Goal: Transaction & Acquisition: Book appointment/travel/reservation

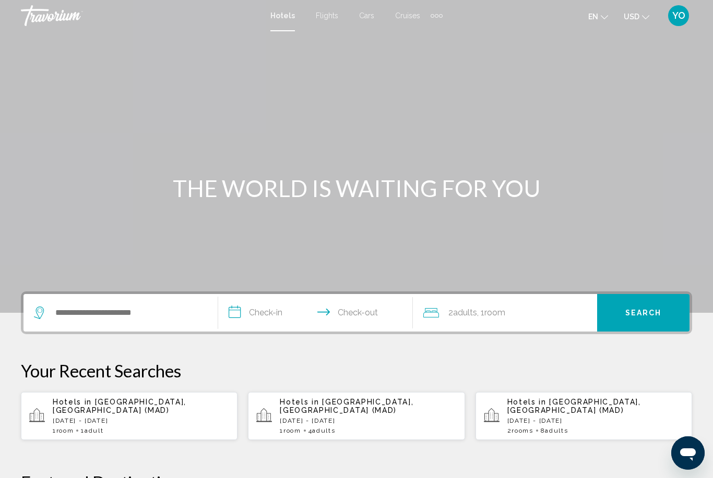
click at [97, 417] on p "[DATE] - [DATE]" at bounding box center [141, 420] width 176 height 7
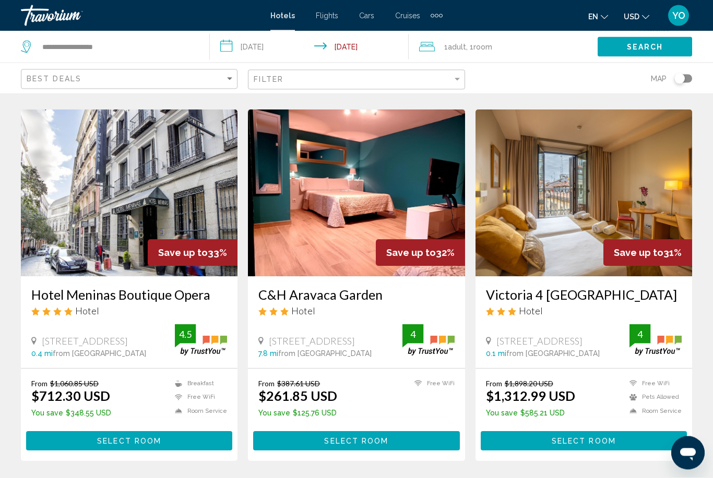
scroll to position [414, 0]
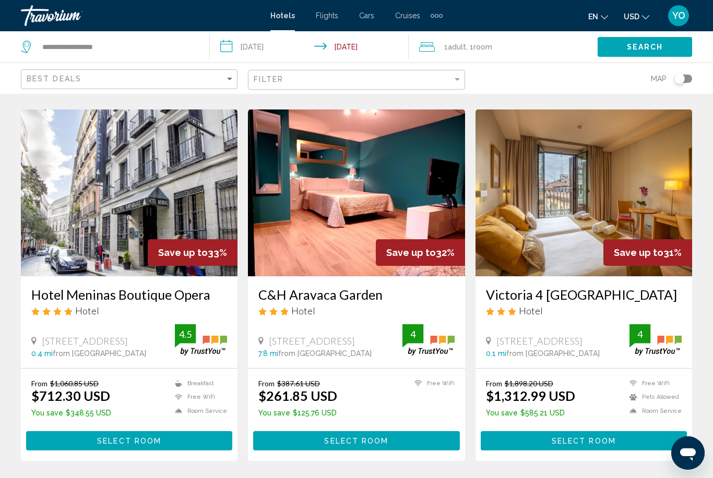
click at [150, 194] on img "Main content" at bounding box center [129, 193] width 217 height 167
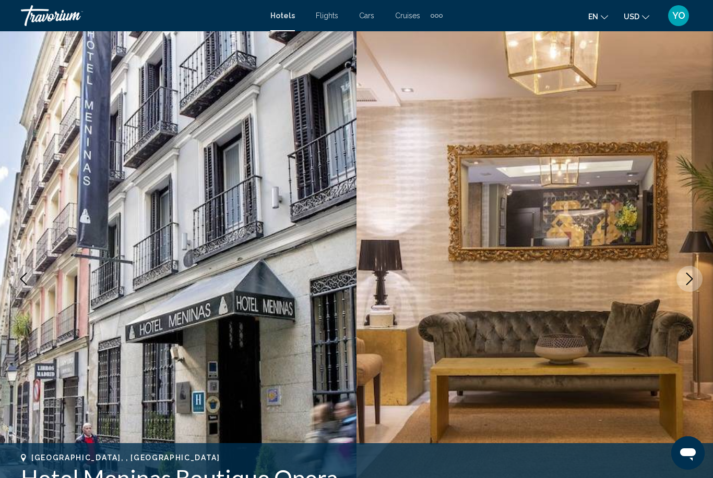
click at [695, 282] on icon "Next image" at bounding box center [689, 279] width 13 height 13
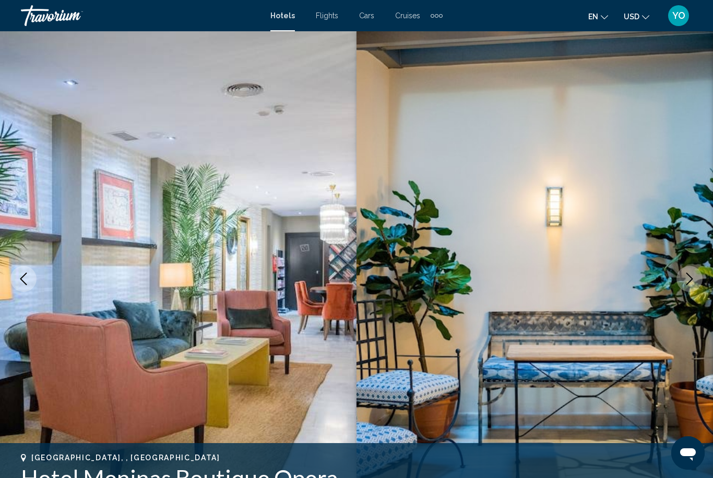
click at [695, 294] on img "Main content" at bounding box center [534, 279] width 356 height 496
click at [695, 275] on icon "Next image" at bounding box center [689, 279] width 13 height 13
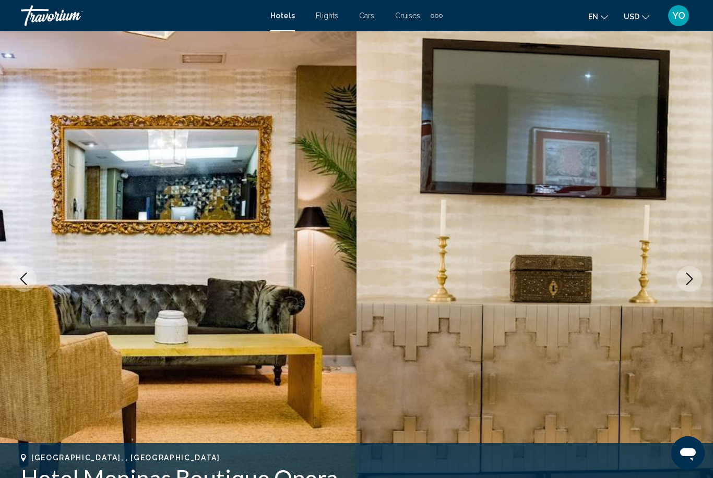
click at [691, 283] on icon "Next image" at bounding box center [689, 279] width 13 height 13
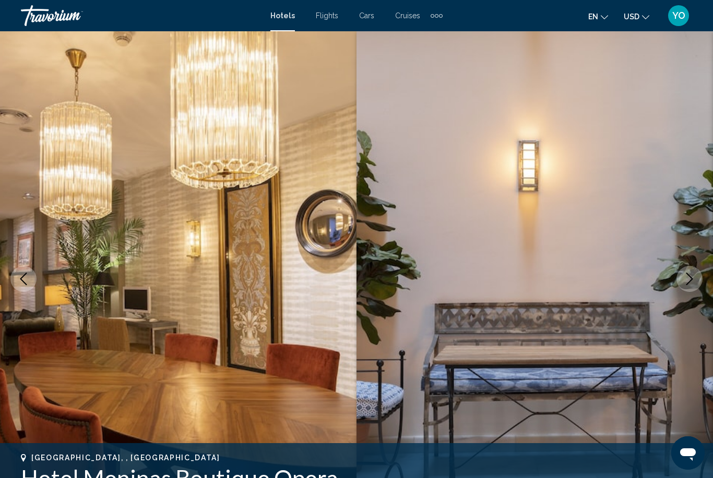
click at [689, 286] on button "Next image" at bounding box center [689, 279] width 26 height 26
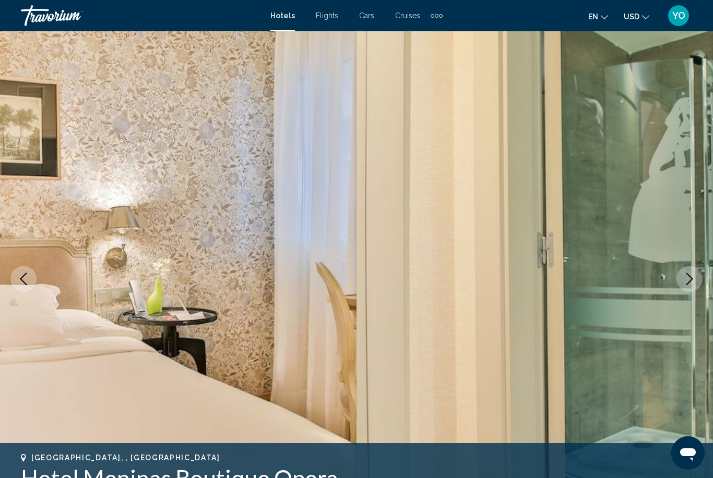
click at [687, 280] on icon "Next image" at bounding box center [689, 279] width 13 height 13
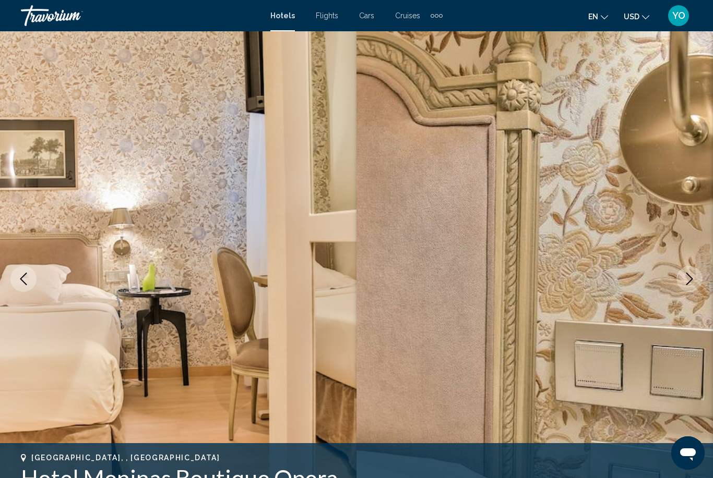
click at [688, 287] on button "Next image" at bounding box center [689, 279] width 26 height 26
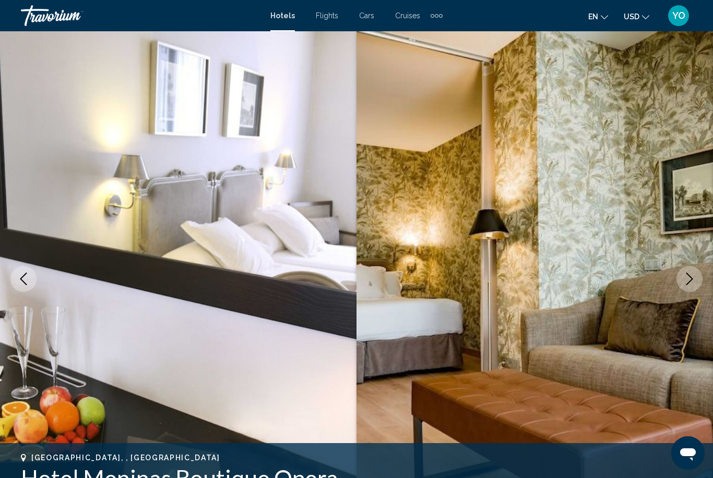
click at [691, 282] on icon "Next image" at bounding box center [689, 279] width 13 height 13
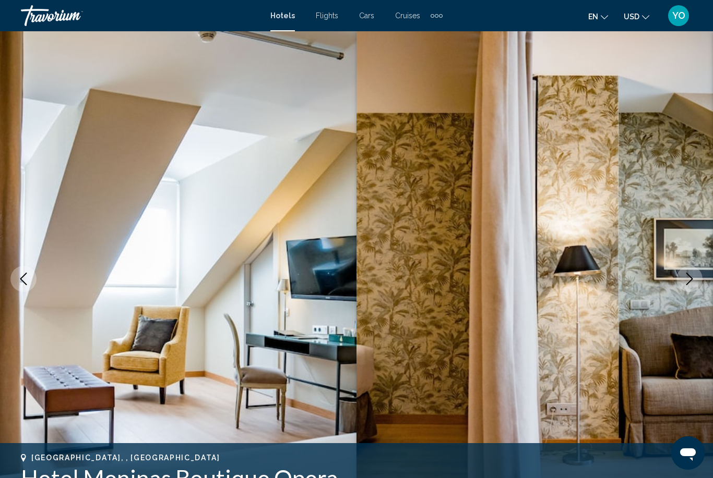
click at [694, 285] on icon "Next image" at bounding box center [689, 279] width 13 height 13
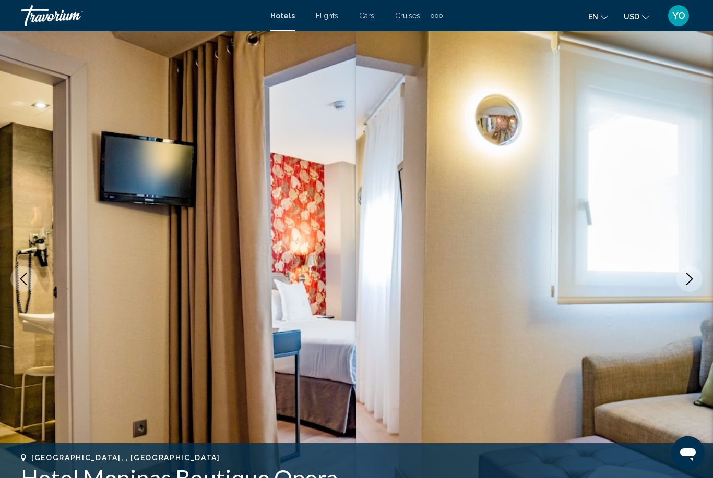
click at [695, 285] on icon "Next image" at bounding box center [689, 279] width 13 height 13
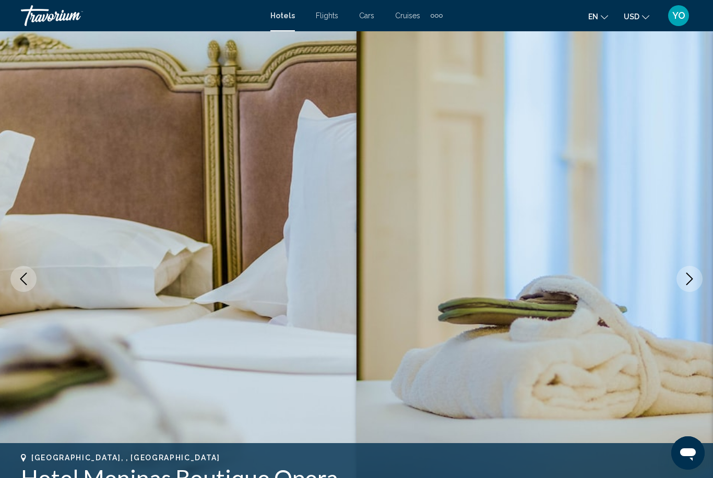
click at [689, 281] on icon "Next image" at bounding box center [689, 279] width 13 height 13
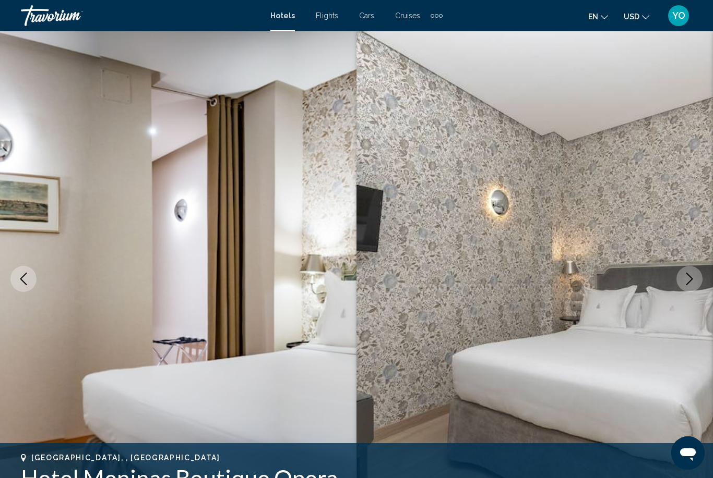
click at [688, 284] on icon "Next image" at bounding box center [689, 279] width 7 height 13
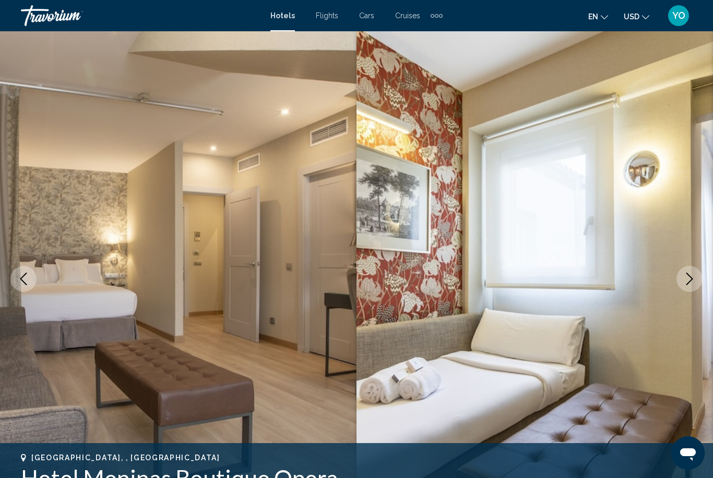
click at [686, 283] on icon "Next image" at bounding box center [689, 279] width 13 height 13
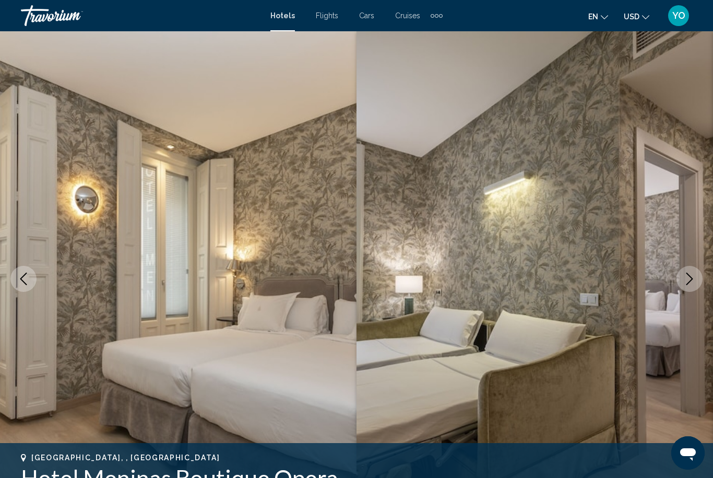
click at [688, 289] on button "Next image" at bounding box center [689, 279] width 26 height 26
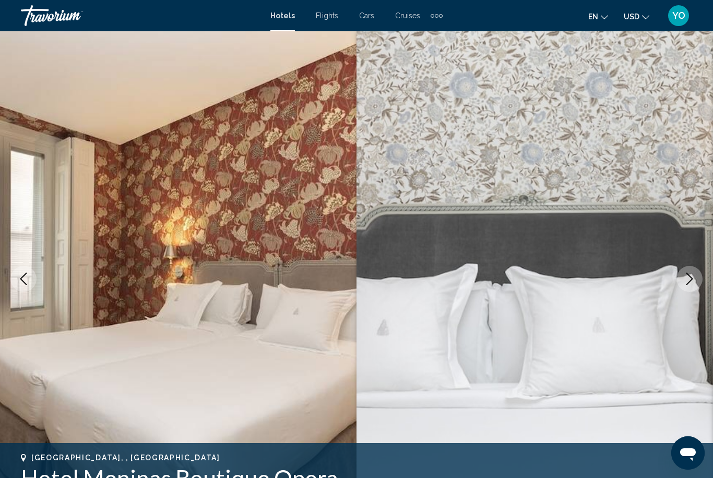
click at [691, 285] on button "Next image" at bounding box center [689, 279] width 26 height 26
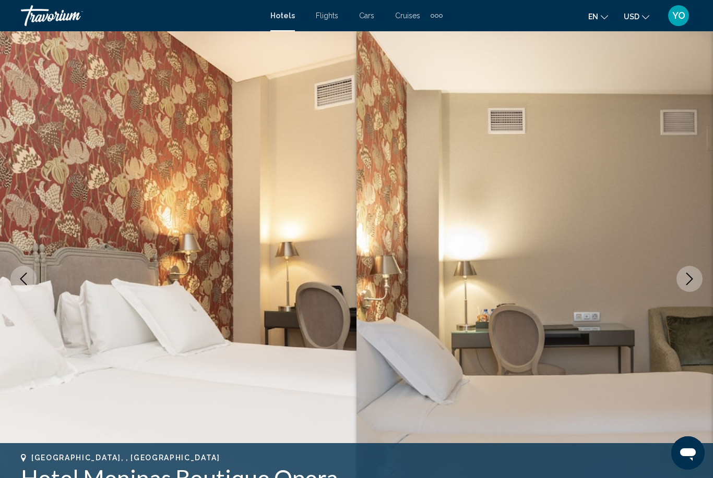
click at [693, 290] on button "Next image" at bounding box center [689, 279] width 26 height 26
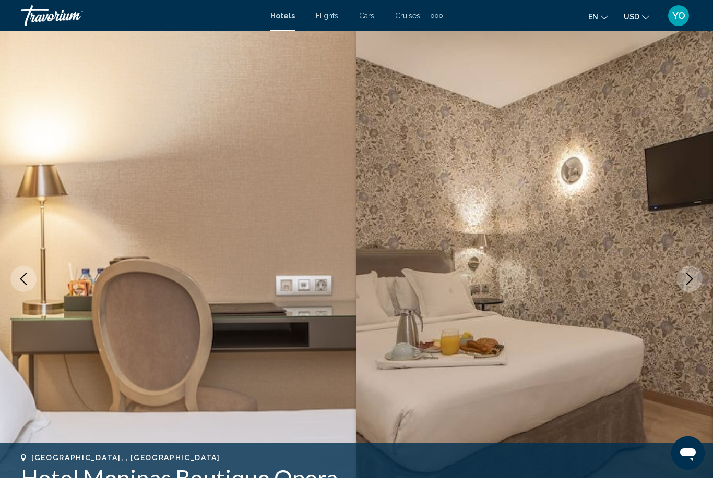
click at [687, 285] on icon "Next image" at bounding box center [689, 279] width 13 height 13
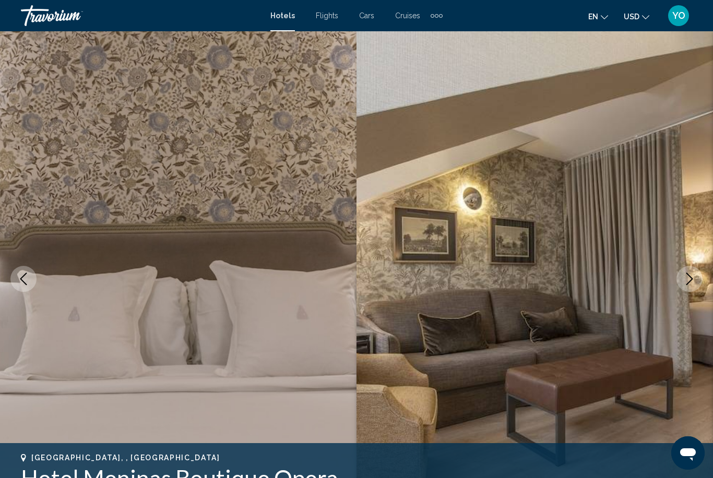
click at [688, 286] on button "Next image" at bounding box center [689, 279] width 26 height 26
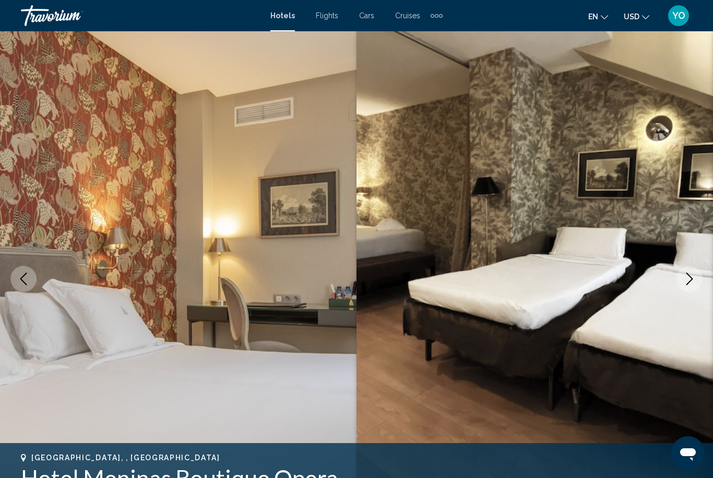
click at [690, 287] on button "Next image" at bounding box center [689, 279] width 26 height 26
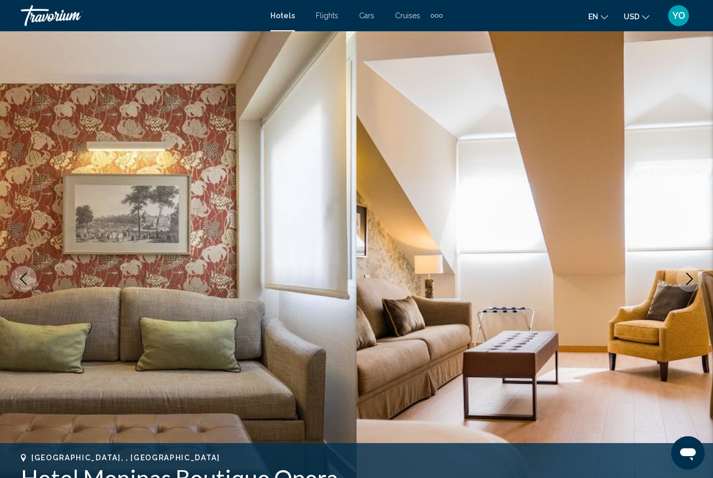
click at [690, 291] on button "Next image" at bounding box center [689, 279] width 26 height 26
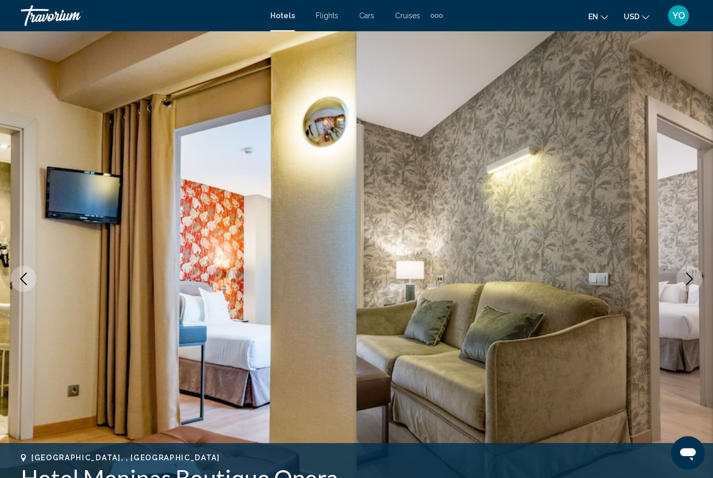
click at [691, 286] on button "Next image" at bounding box center [689, 279] width 26 height 26
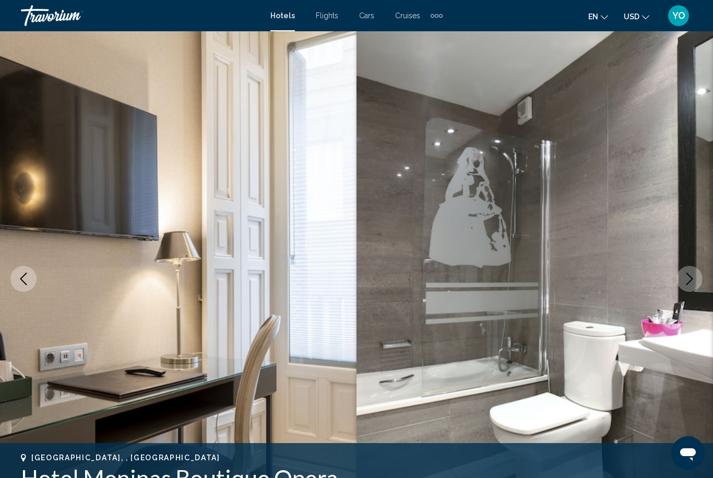
click at [692, 286] on button "Next image" at bounding box center [689, 279] width 26 height 26
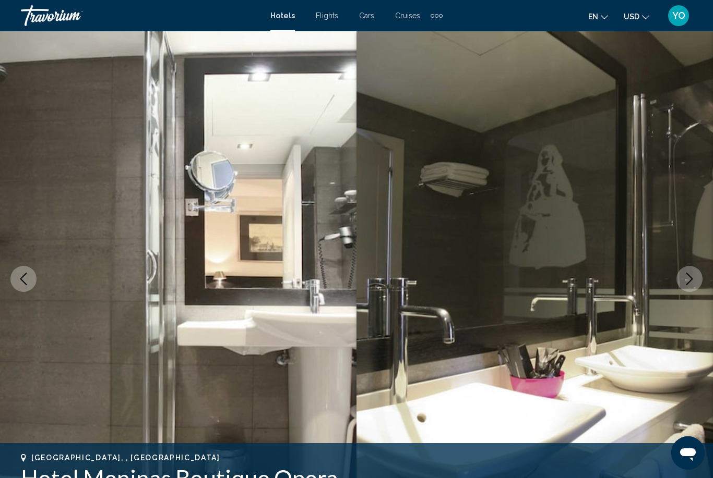
click at [692, 289] on button "Next image" at bounding box center [689, 279] width 26 height 26
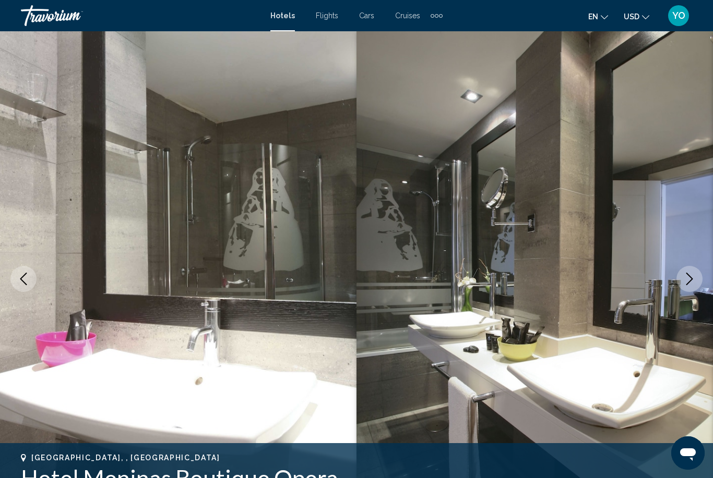
click at [694, 289] on button "Next image" at bounding box center [689, 279] width 26 height 26
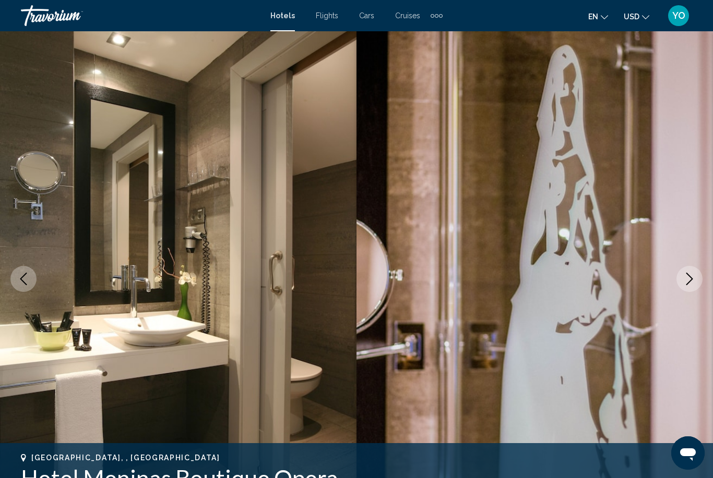
click at [692, 286] on button "Next image" at bounding box center [689, 279] width 26 height 26
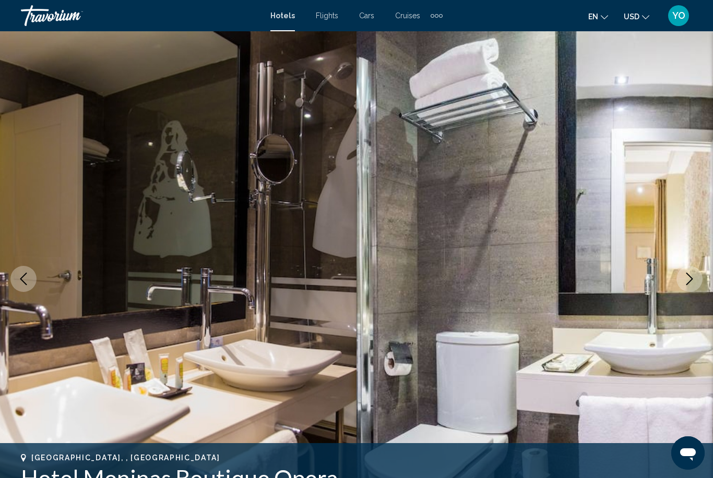
click at [689, 283] on icon "Next image" at bounding box center [689, 279] width 13 height 13
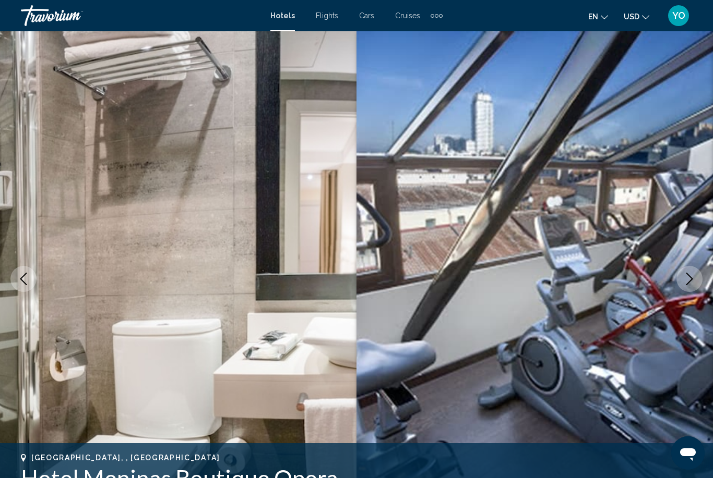
click at [688, 287] on button "Next image" at bounding box center [689, 279] width 26 height 26
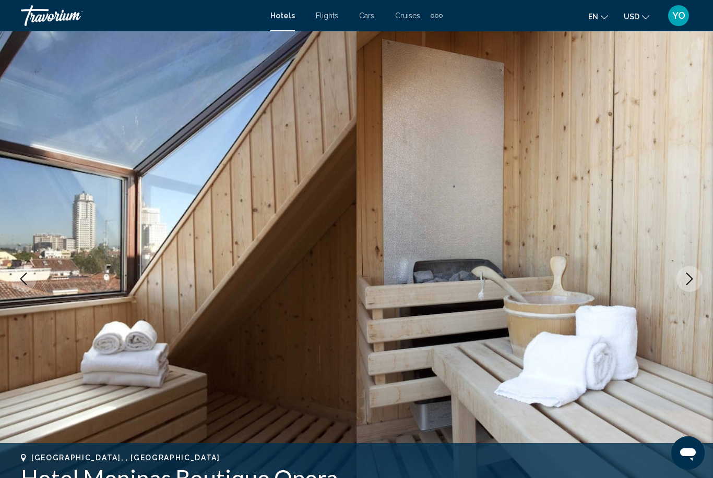
click at [687, 291] on button "Next image" at bounding box center [689, 279] width 26 height 26
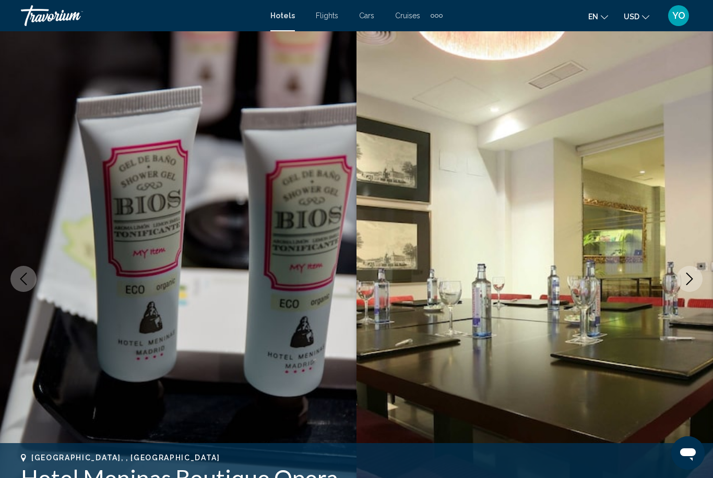
click at [683, 287] on button "Next image" at bounding box center [689, 279] width 26 height 26
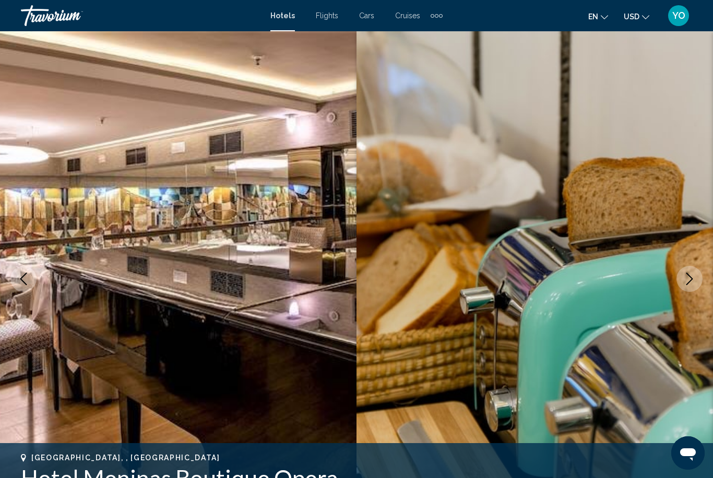
click at [685, 286] on button "Next image" at bounding box center [689, 279] width 26 height 26
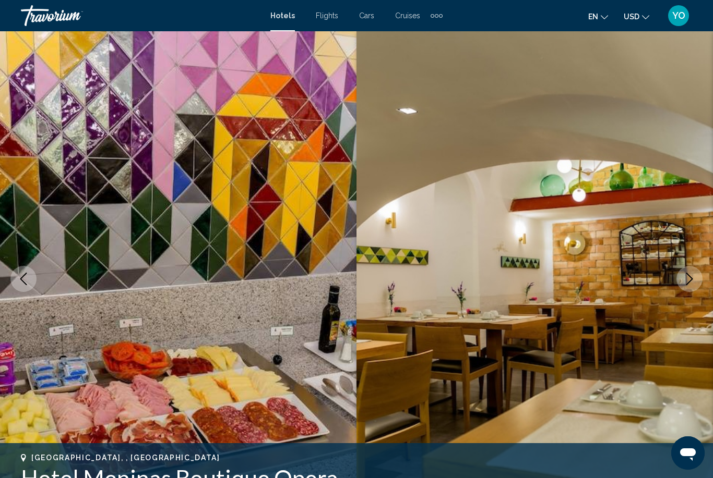
click at [687, 279] on icon "Next image" at bounding box center [689, 279] width 13 height 13
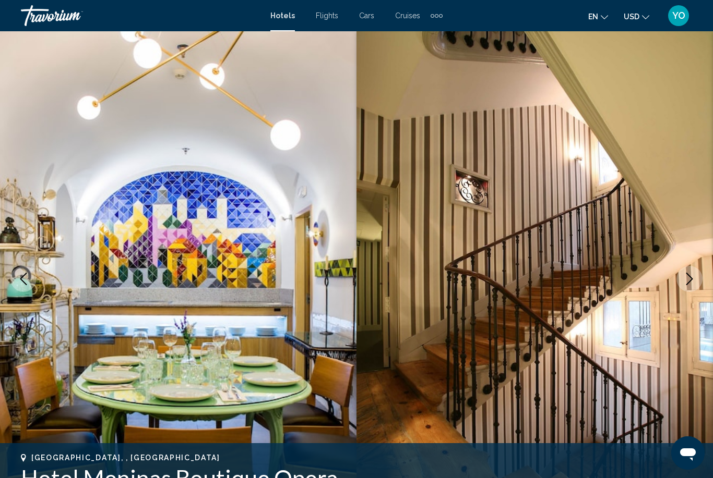
click at [697, 279] on button "Next image" at bounding box center [689, 279] width 26 height 26
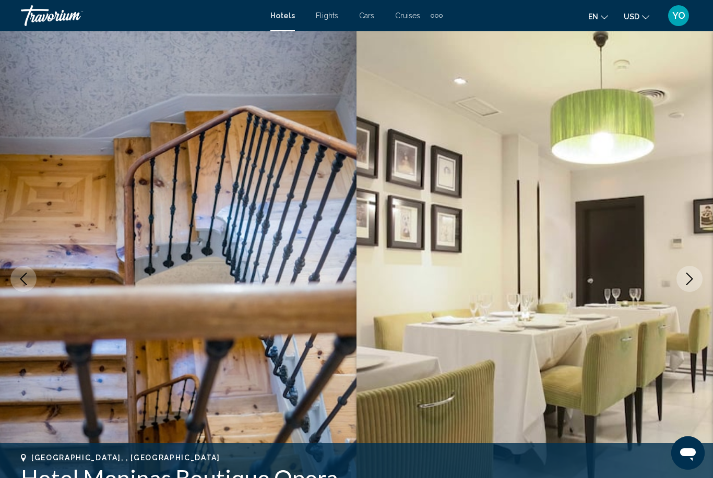
click at [694, 273] on icon "Next image" at bounding box center [689, 279] width 13 height 13
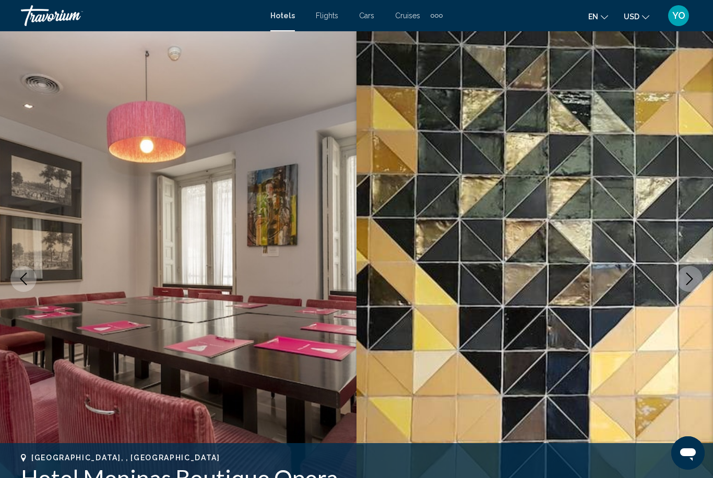
click at [698, 282] on button "Next image" at bounding box center [689, 279] width 26 height 26
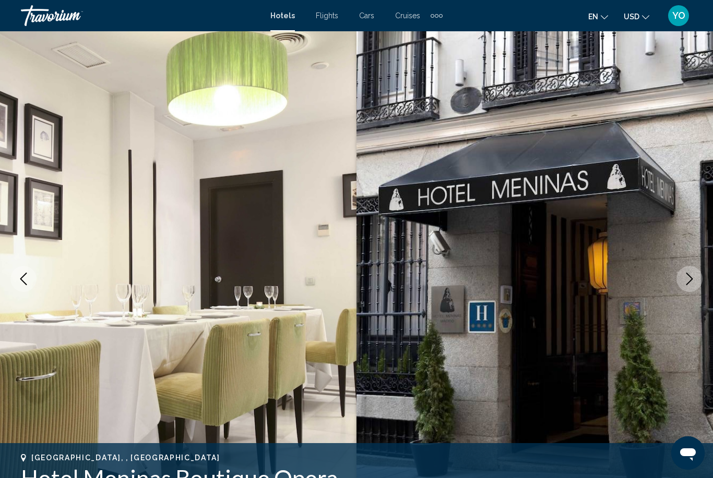
click at [685, 289] on button "Next image" at bounding box center [689, 279] width 26 height 26
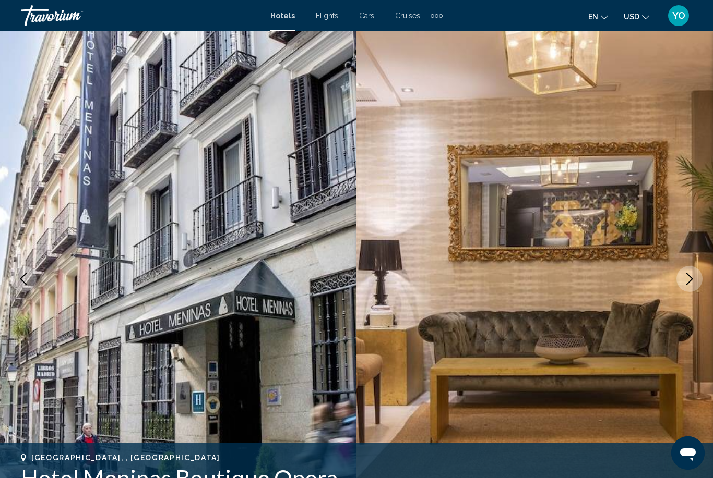
click at [695, 287] on button "Next image" at bounding box center [689, 279] width 26 height 26
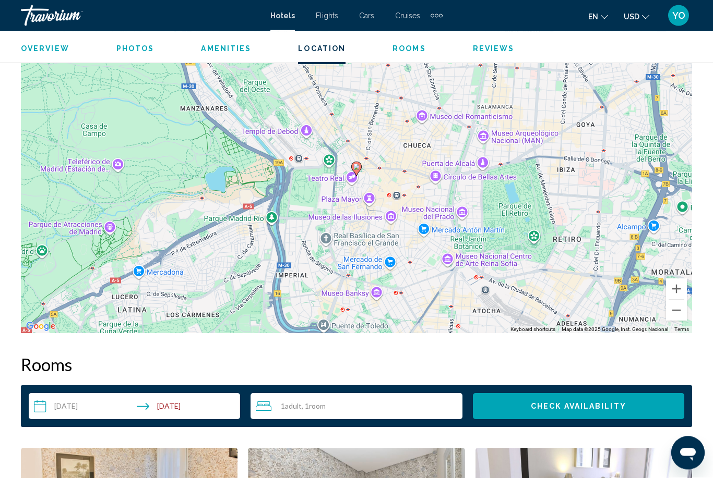
scroll to position [1210, 0]
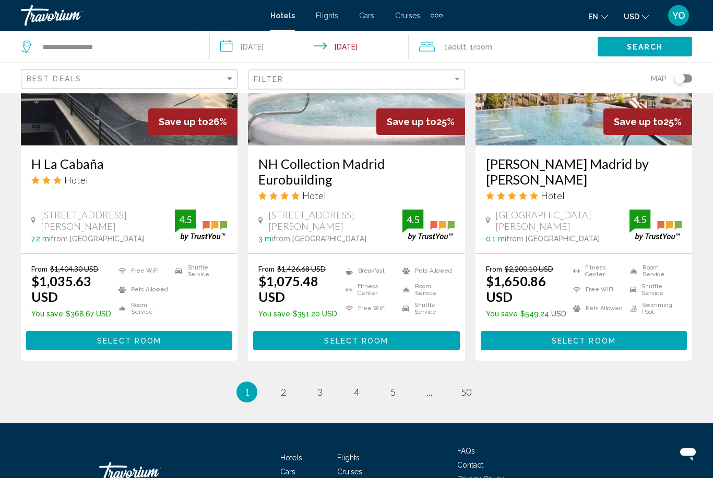
scroll to position [1340, 0]
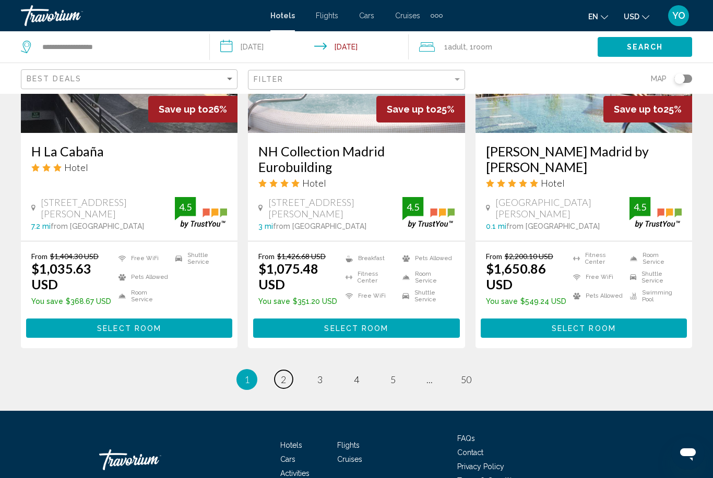
click at [285, 374] on span "2" at bounding box center [283, 379] width 5 height 11
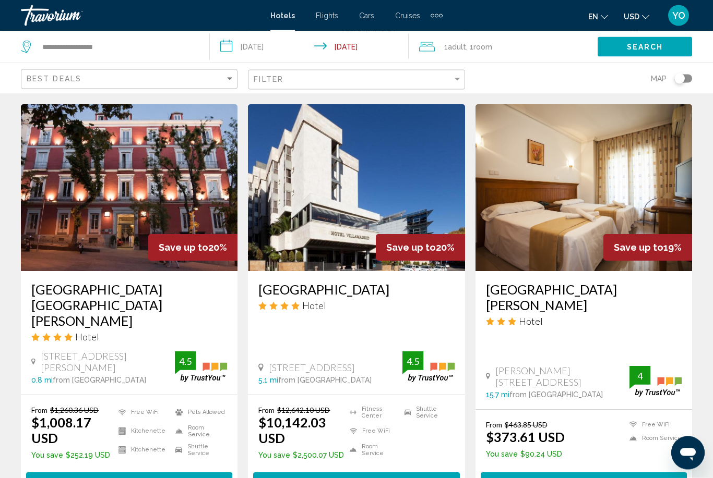
scroll to position [1219, 0]
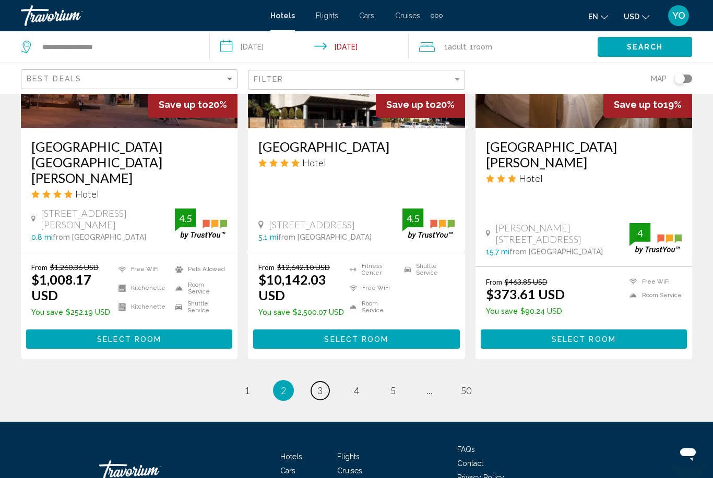
click at [320, 385] on span "3" at bounding box center [319, 390] width 5 height 11
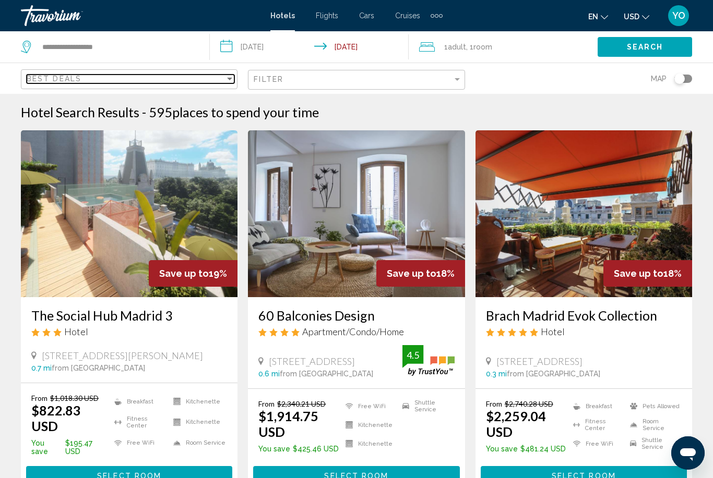
click at [222, 79] on div "Best Deals" at bounding box center [126, 79] width 198 height 8
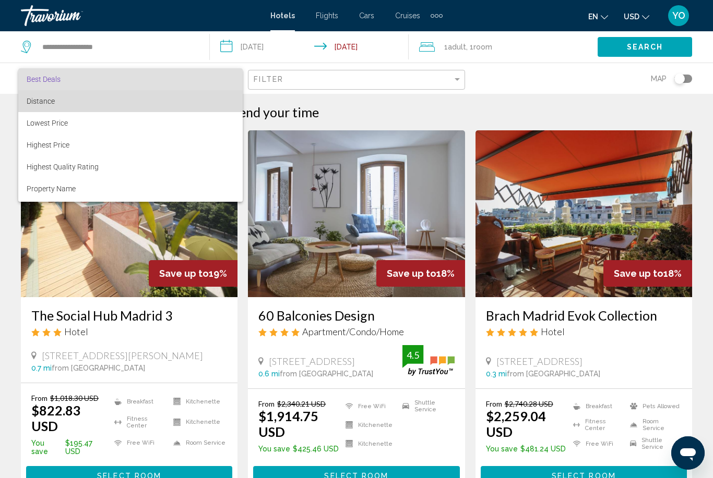
click at [62, 103] on span "Distance" at bounding box center [131, 101] width 208 height 22
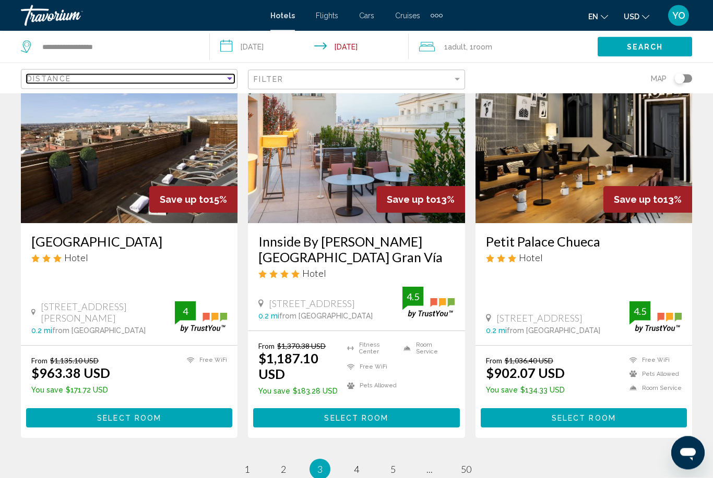
scroll to position [1218, 0]
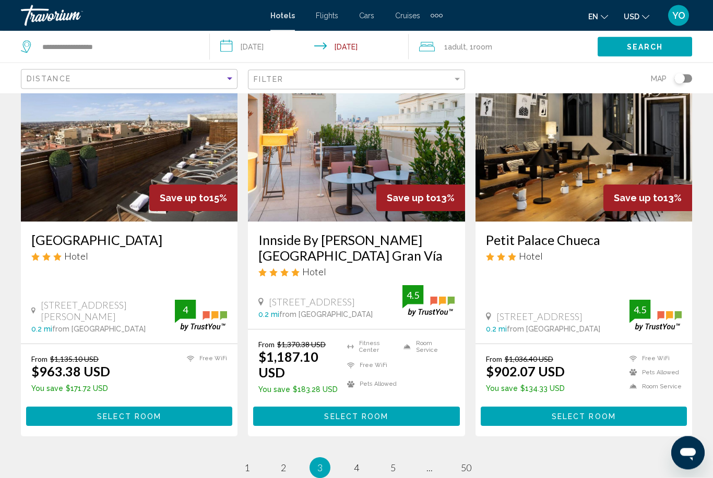
click at [547, 150] on img "Main content" at bounding box center [583, 138] width 217 height 167
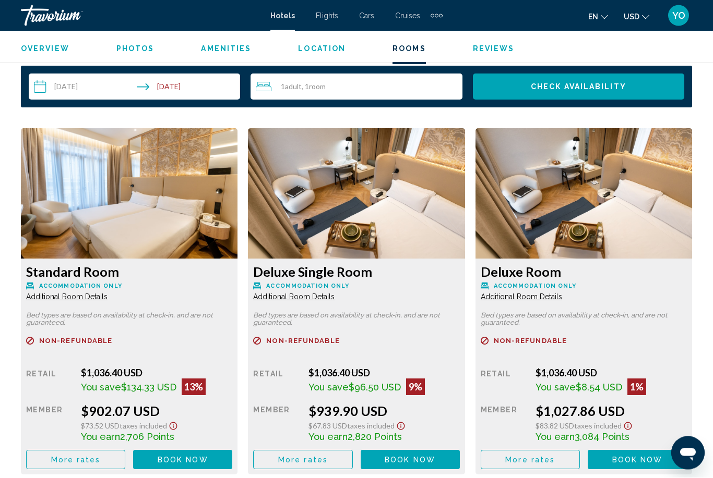
scroll to position [1534, 0]
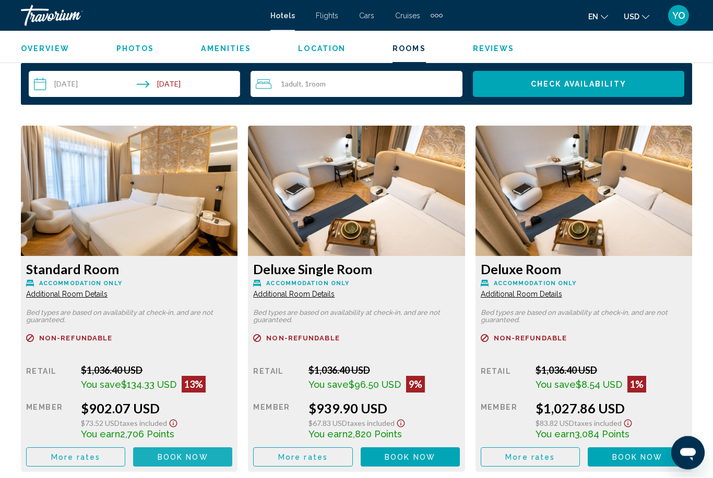
click at [210, 451] on button "Book now No longer available" at bounding box center [182, 457] width 99 height 19
